Goal: Navigation & Orientation: Find specific page/section

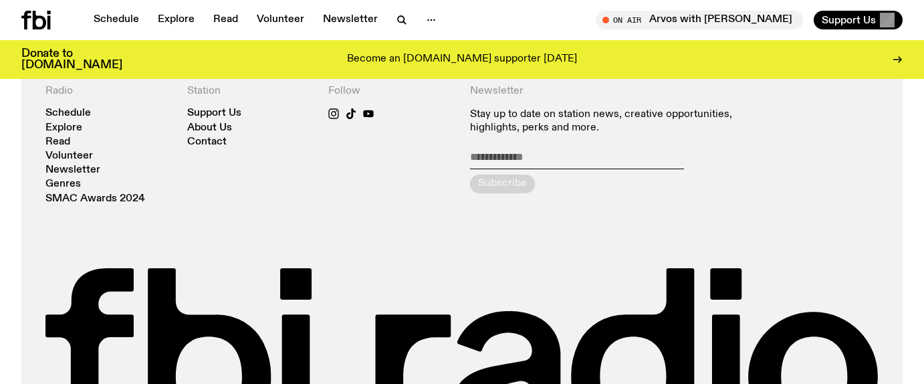
scroll to position [2872, 0]
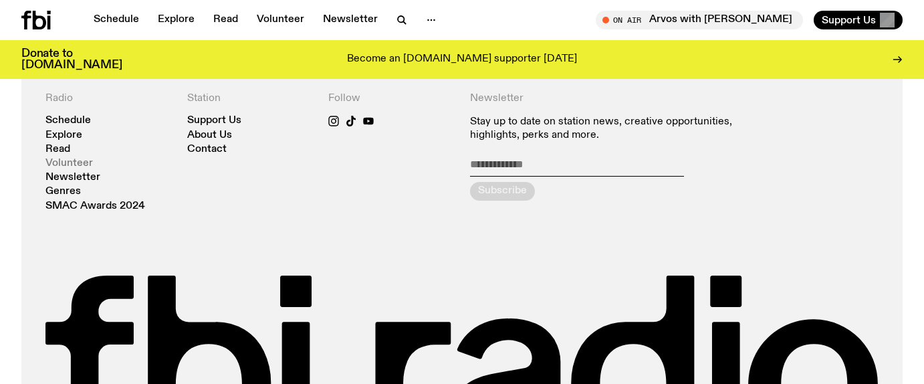
click at [82, 159] on link "Volunteer" at bounding box center [68, 163] width 47 height 10
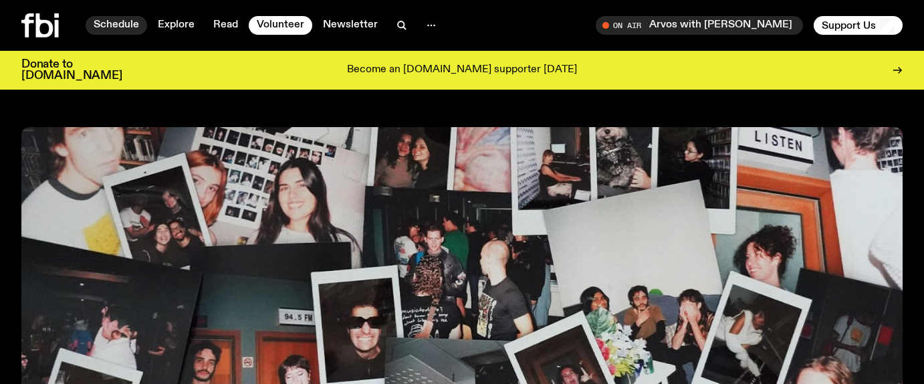
click at [119, 21] on link "Schedule" at bounding box center [117, 25] width 62 height 19
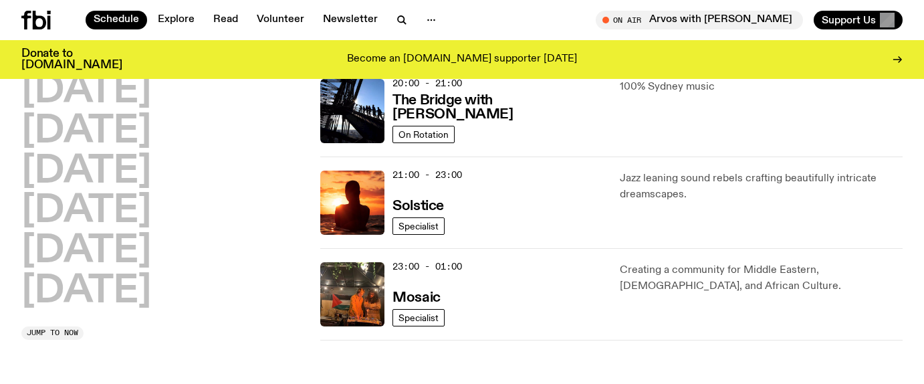
scroll to position [694, 0]
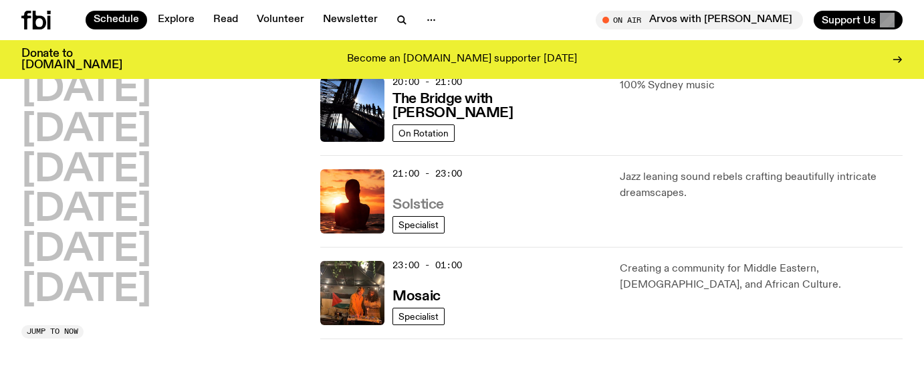
click at [401, 203] on h3 "Solstice" at bounding box center [417, 205] width 51 height 14
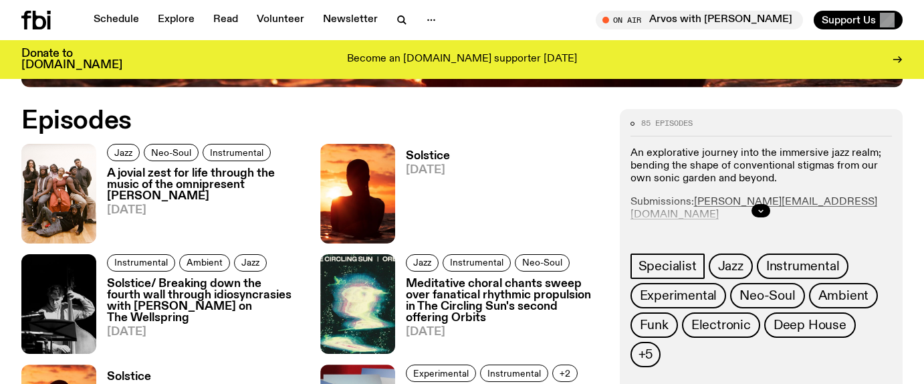
scroll to position [621, 0]
